Goal: Information Seeking & Learning: Learn about a topic

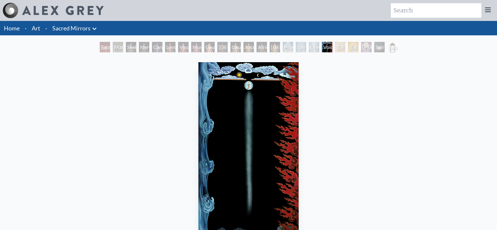
click at [149, 50] on div "Nervous System" at bounding box center [144, 47] width 10 height 10
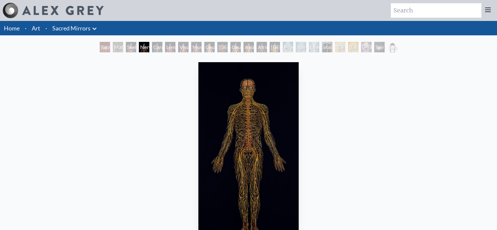
click at [179, 48] on div "Viscera" at bounding box center [183, 47] width 10 height 10
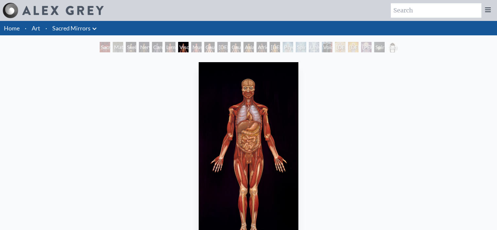
click at [267, 45] on div "African Man" at bounding box center [261, 47] width 10 height 10
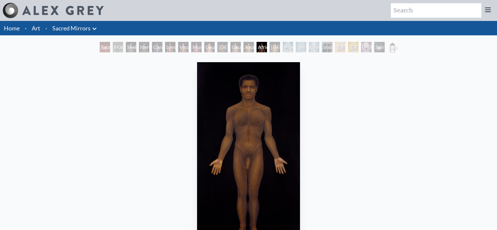
click at [295, 44] on div "Spiritual Energy System" at bounding box center [300, 47] width 10 height 10
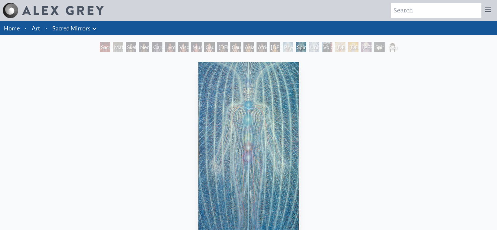
click at [309, 45] on div "Universal Mind Lattice" at bounding box center [314, 47] width 10 height 10
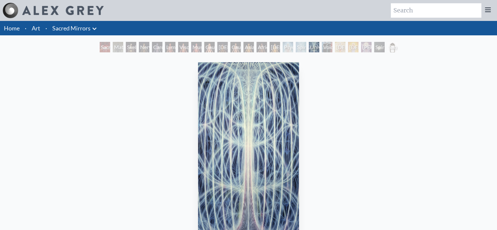
click at [335, 45] on div "[DEMOGRAPHIC_DATA]" at bounding box center [340, 47] width 10 height 10
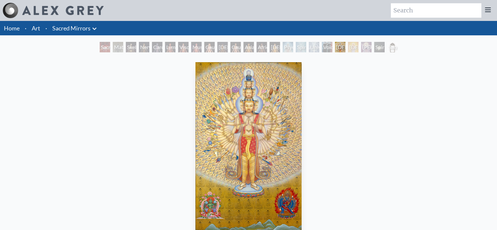
click at [354, 49] on div "[DEMOGRAPHIC_DATA]" at bounding box center [353, 47] width 10 height 10
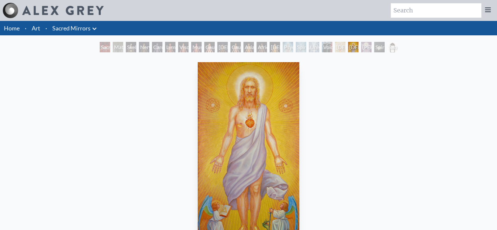
click at [366, 46] on div "[PERSON_NAME]" at bounding box center [366, 47] width 10 height 10
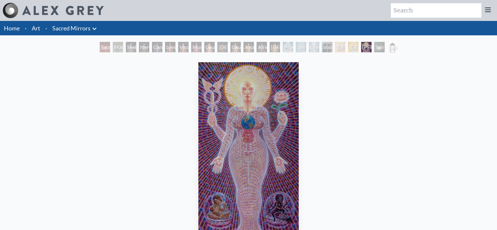
click at [374, 46] on div "Spiritual World" at bounding box center [379, 47] width 10 height 10
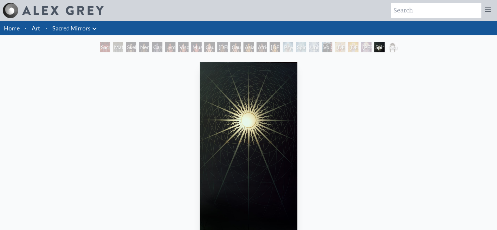
click at [389, 48] on div "Sacred Mirrors Frame" at bounding box center [392, 47] width 10 height 10
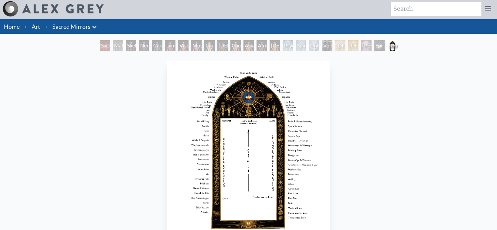
scroll to position [33, 0]
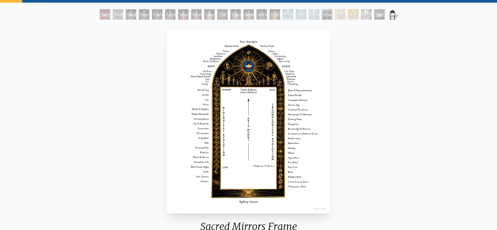
click at [312, 13] on div "Universal Mind Lattice" at bounding box center [314, 14] width 10 height 10
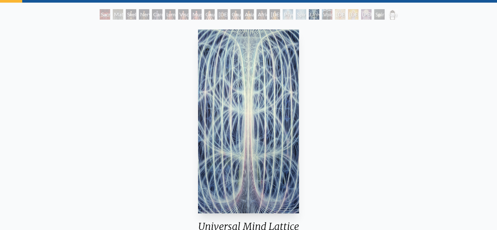
click at [309, 13] on div "Universal Mind Lattice" at bounding box center [314, 14] width 10 height 10
click at [269, 13] on div "[DEMOGRAPHIC_DATA] Woman" at bounding box center [274, 14] width 10 height 10
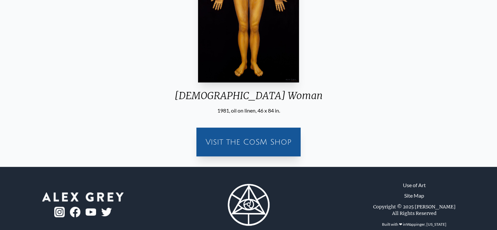
scroll to position [33, 0]
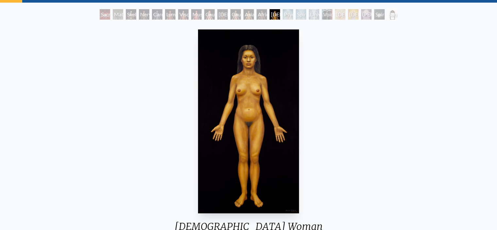
click at [258, 13] on div "African Man" at bounding box center [261, 14] width 10 height 10
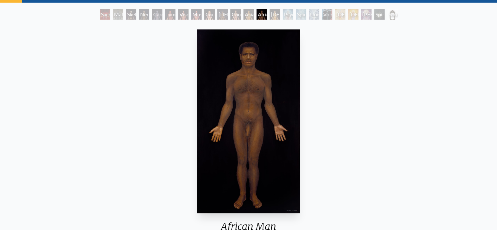
click at [100, 13] on div "Sacred Mirrors Room, [GEOGRAPHIC_DATA]" at bounding box center [105, 14] width 10 height 10
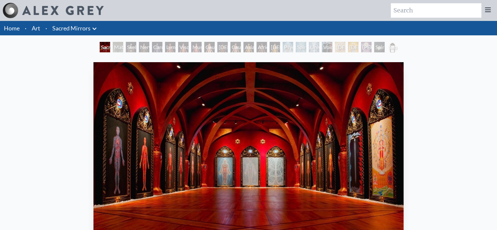
click at [118, 48] on div "Material World" at bounding box center [118, 47] width 10 height 10
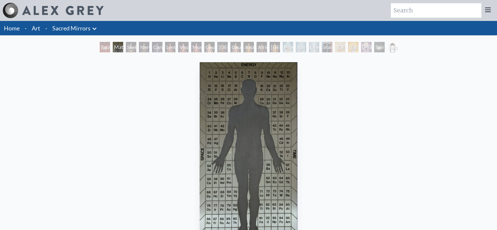
click at [133, 48] on div "Skeletal System" at bounding box center [131, 47] width 10 height 10
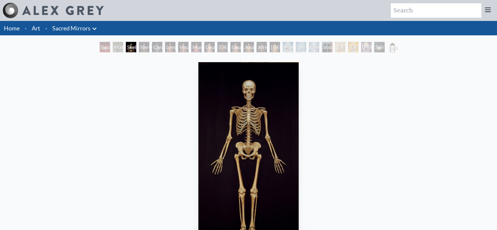
click at [136, 48] on div "Skeletal System" at bounding box center [131, 47] width 10 height 10
click at [136, 47] on div "Skeletal System" at bounding box center [131, 47] width 10 height 10
click at [387, 47] on div "Sacred Mirrors Frame" at bounding box center [392, 47] width 10 height 10
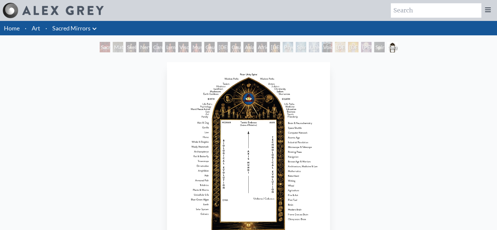
click at [397, 45] on div "Sacred Mirrors Frame" at bounding box center [392, 47] width 10 height 10
click at [397, 49] on div "Sacred Mirrors Frame" at bounding box center [392, 47] width 10 height 10
click at [322, 51] on div "Void Clear Light" at bounding box center [327, 47] width 10 height 10
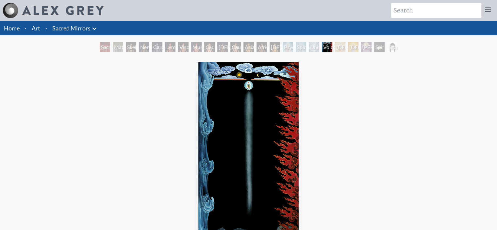
click at [322, 49] on div "Void Clear Light" at bounding box center [327, 47] width 10 height 10
click at [298, 48] on div "Spiritual Energy System" at bounding box center [300, 47] width 10 height 10
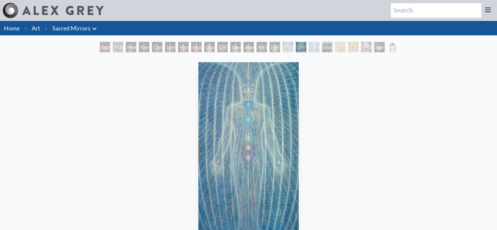
click at [339, 44] on div "[DEMOGRAPHIC_DATA]" at bounding box center [340, 47] width 10 height 10
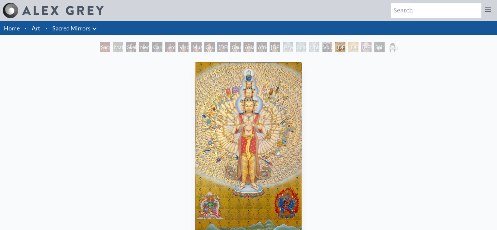
click at [350, 48] on div "[DEMOGRAPHIC_DATA]" at bounding box center [353, 47] width 10 height 10
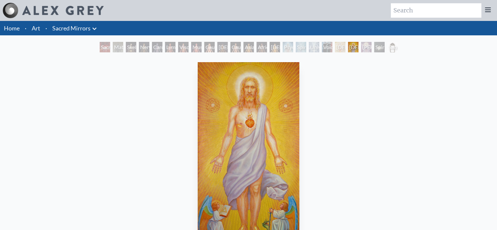
click at [370, 43] on div "[PERSON_NAME]" at bounding box center [366, 47] width 10 height 10
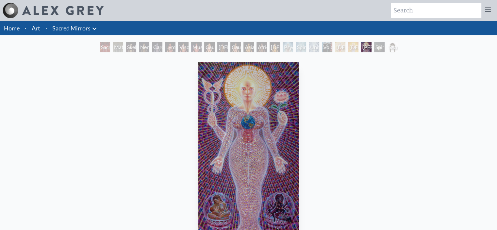
click at [383, 44] on div "Spiritual World" at bounding box center [379, 47] width 10 height 10
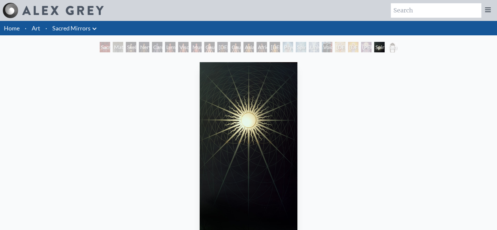
click at [345, 45] on div "[DEMOGRAPHIC_DATA]" at bounding box center [340, 47] width 10 height 10
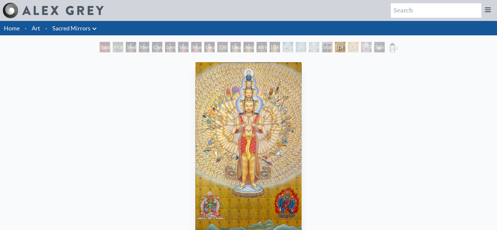
click at [337, 47] on div "[DEMOGRAPHIC_DATA]" at bounding box center [340, 47] width 10 height 10
click at [299, 48] on div "Spiritual Energy System" at bounding box center [300, 47] width 10 height 10
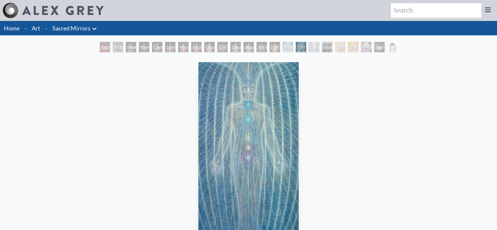
drag, startPoint x: 292, startPoint y: 48, endPoint x: 285, endPoint y: 49, distance: 6.9
click at [295, 49] on div "Spiritual Energy System" at bounding box center [300, 47] width 10 height 10
click at [262, 49] on div "African Man" at bounding box center [261, 47] width 10 height 10
